Goal: Find specific page/section: Find specific page/section

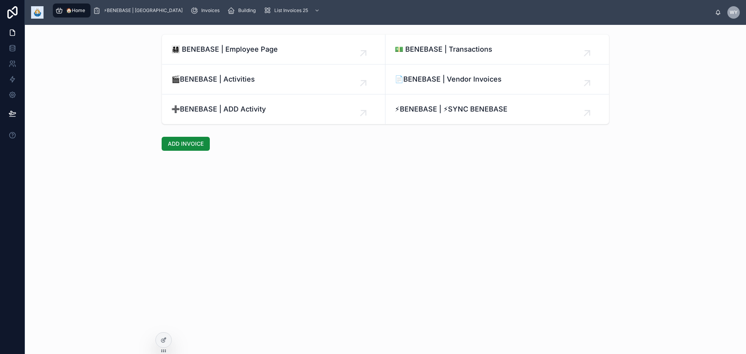
click at [235, 64] on link "👨‍👩‍👧‍👦 BENEBASE | Employee Page" at bounding box center [273, 50] width 223 height 30
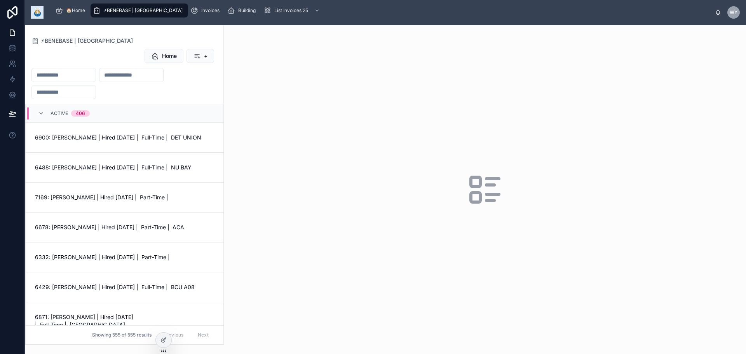
click at [96, 80] on input "text" at bounding box center [64, 75] width 64 height 11
type input "*******"
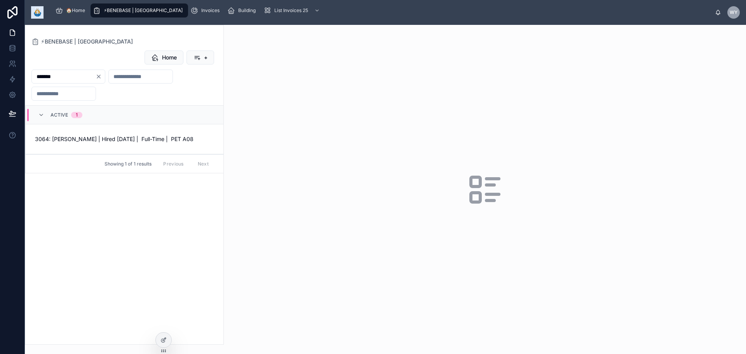
click at [135, 143] on span "3064: [PERSON_NAME] | Hired [DATE] | Full-Time | PET A08" at bounding box center [124, 139] width 179 height 8
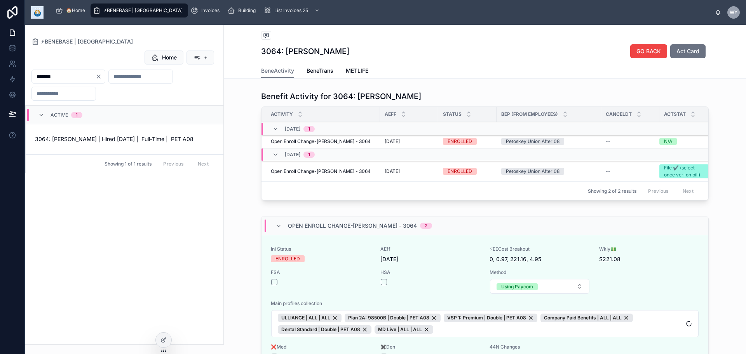
click at [333, 75] on span "BeneTrans" at bounding box center [320, 71] width 27 height 8
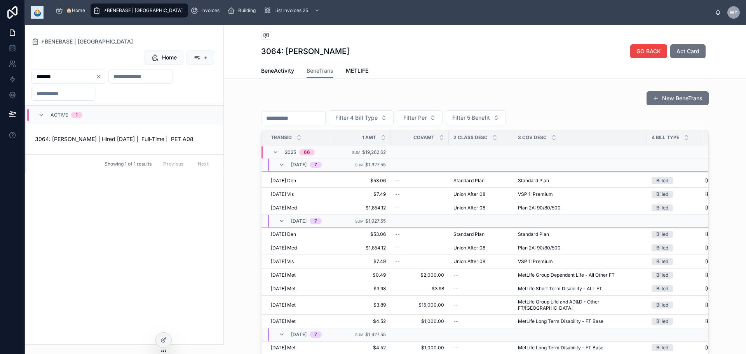
scroll to position [709, 0]
